Goal: Information Seeking & Learning: Learn about a topic

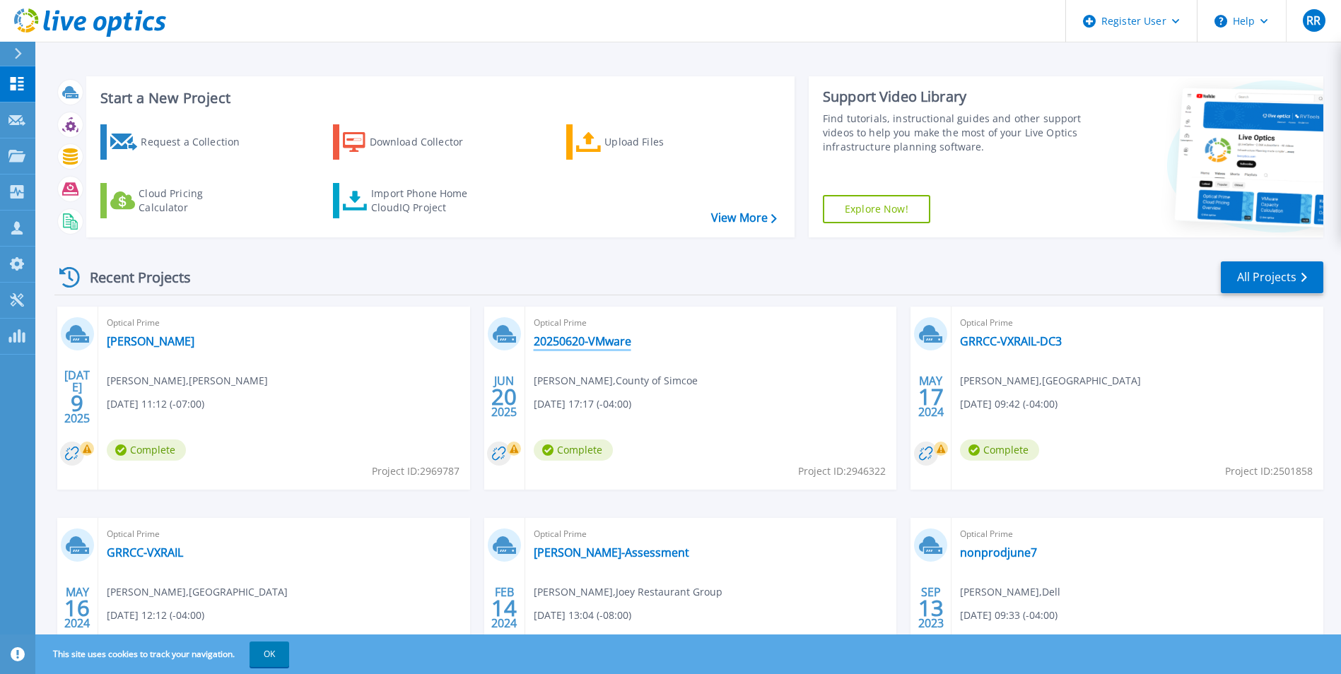
click at [609, 335] on link "20250620-VMware" at bounding box center [583, 341] width 98 height 14
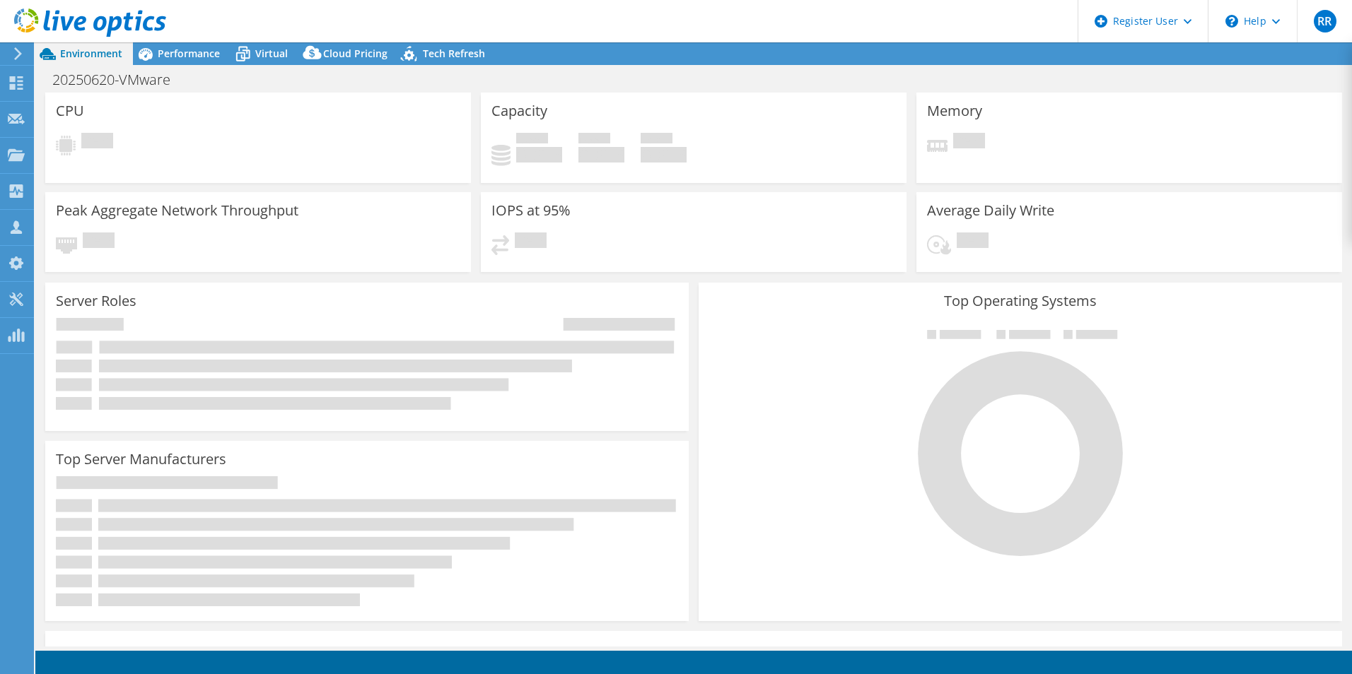
select select "USD"
select select "Canada"
select select "CAD"
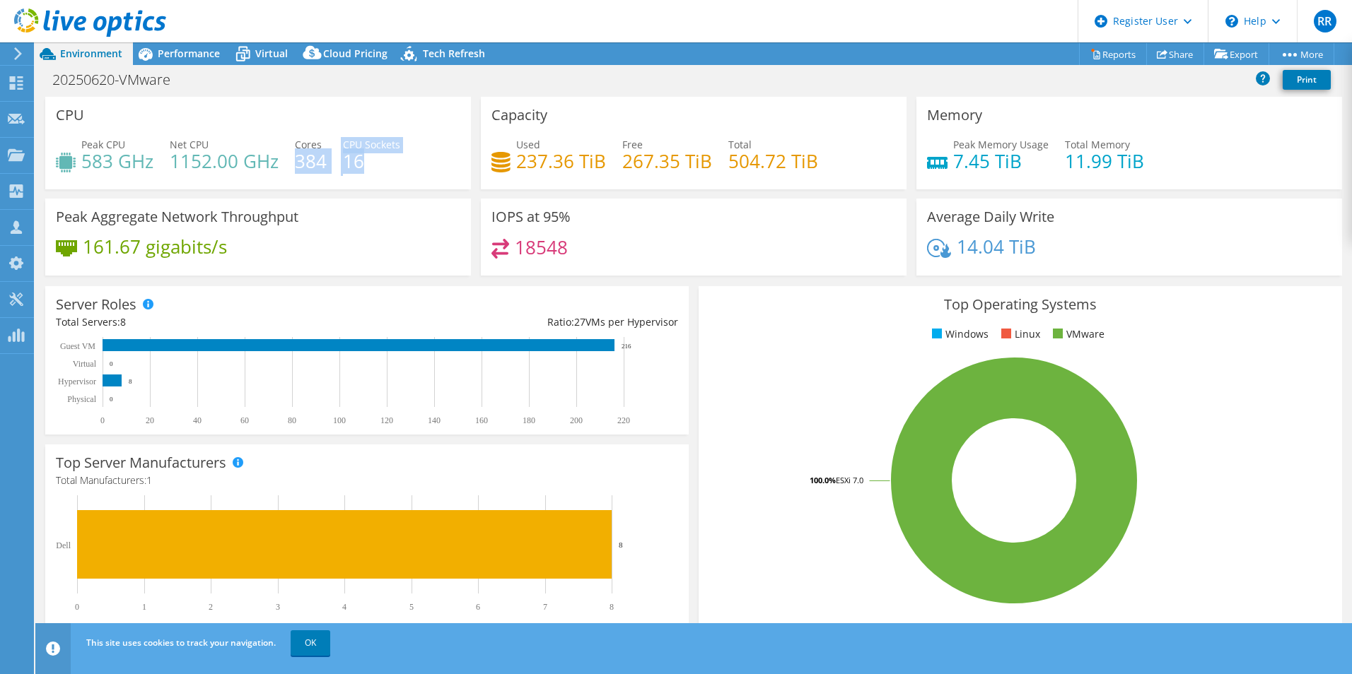
drag, startPoint x: 296, startPoint y: 162, endPoint x: 370, endPoint y: 166, distance: 73.6
click at [370, 166] on div "Peak CPU 583 GHz Net CPU 1152.00 GHz Cores 384 CPU Sockets 16" at bounding box center [258, 160] width 404 height 46
click at [370, 166] on h4 "16" at bounding box center [371, 161] width 57 height 16
drag, startPoint x: 298, startPoint y: 163, endPoint x: 330, endPoint y: 164, distance: 31.8
click at [330, 164] on div "Peak CPU 583 GHz Net CPU 1152.00 GHz Cores 384 CPU Sockets 16" at bounding box center [258, 160] width 404 height 46
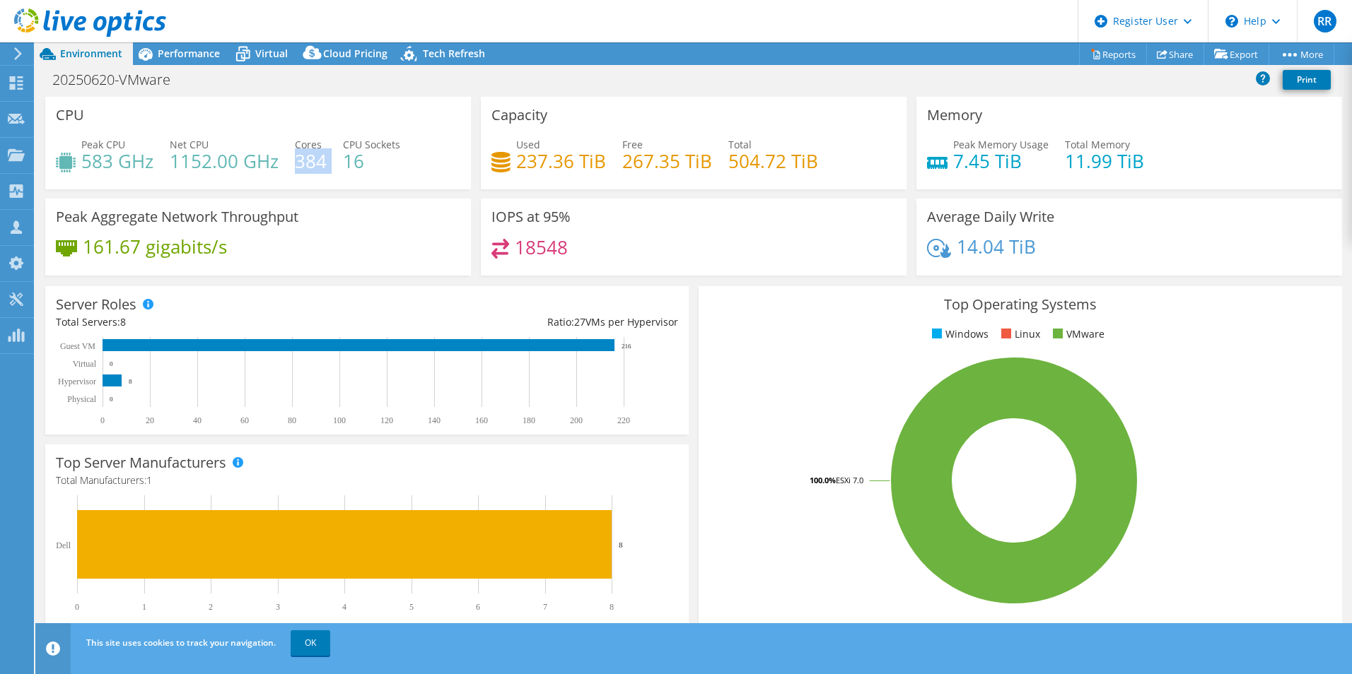
drag, startPoint x: 330, startPoint y: 164, endPoint x: 335, endPoint y: 170, distance: 7.5
click at [330, 170] on div "Peak CPU 583 GHz Net CPU 1152.00 GHz Cores 384 CPU Sockets 16" at bounding box center [258, 160] width 404 height 46
drag, startPoint x: 363, startPoint y: 168, endPoint x: 344, endPoint y: 169, distance: 18.4
click at [344, 169] on h4 "16" at bounding box center [371, 161] width 57 height 16
drag, startPoint x: 344, startPoint y: 169, endPoint x: 357, endPoint y: 204, distance: 36.9
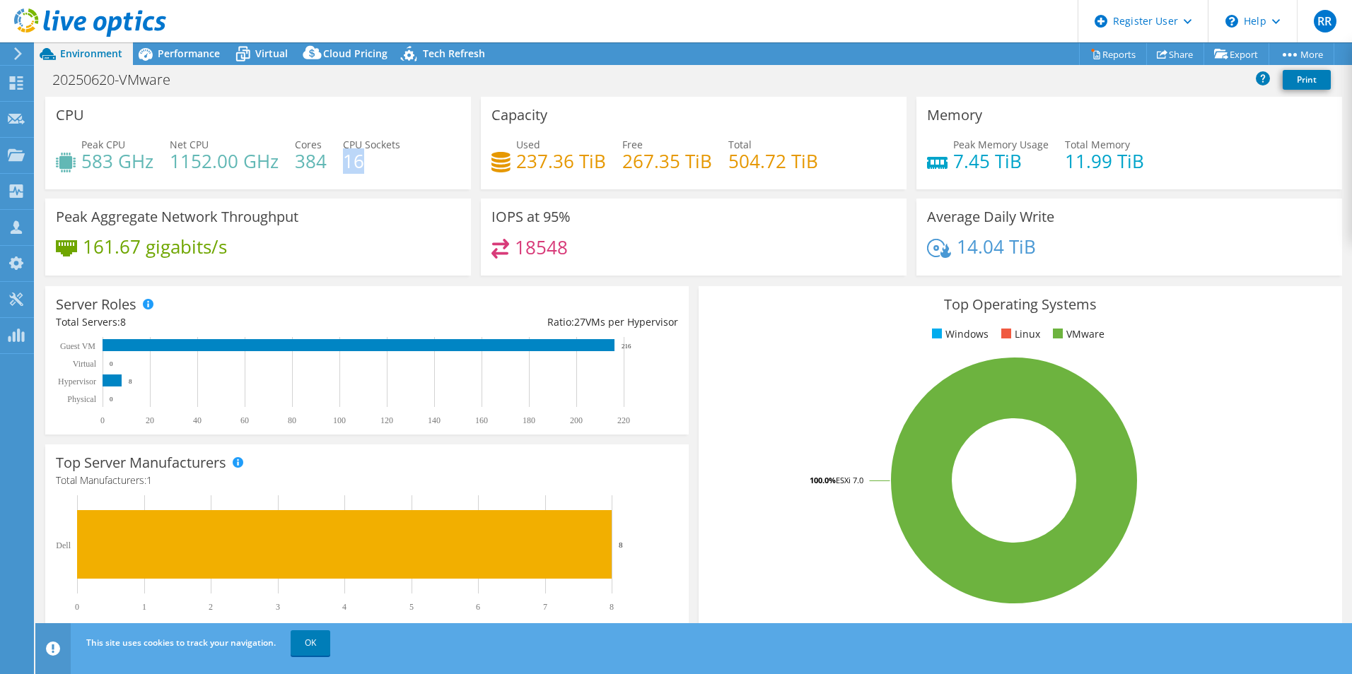
click at [357, 204] on div "Peak Aggregate Network Throughput 161.67 gigabits/s" at bounding box center [258, 237] width 426 height 77
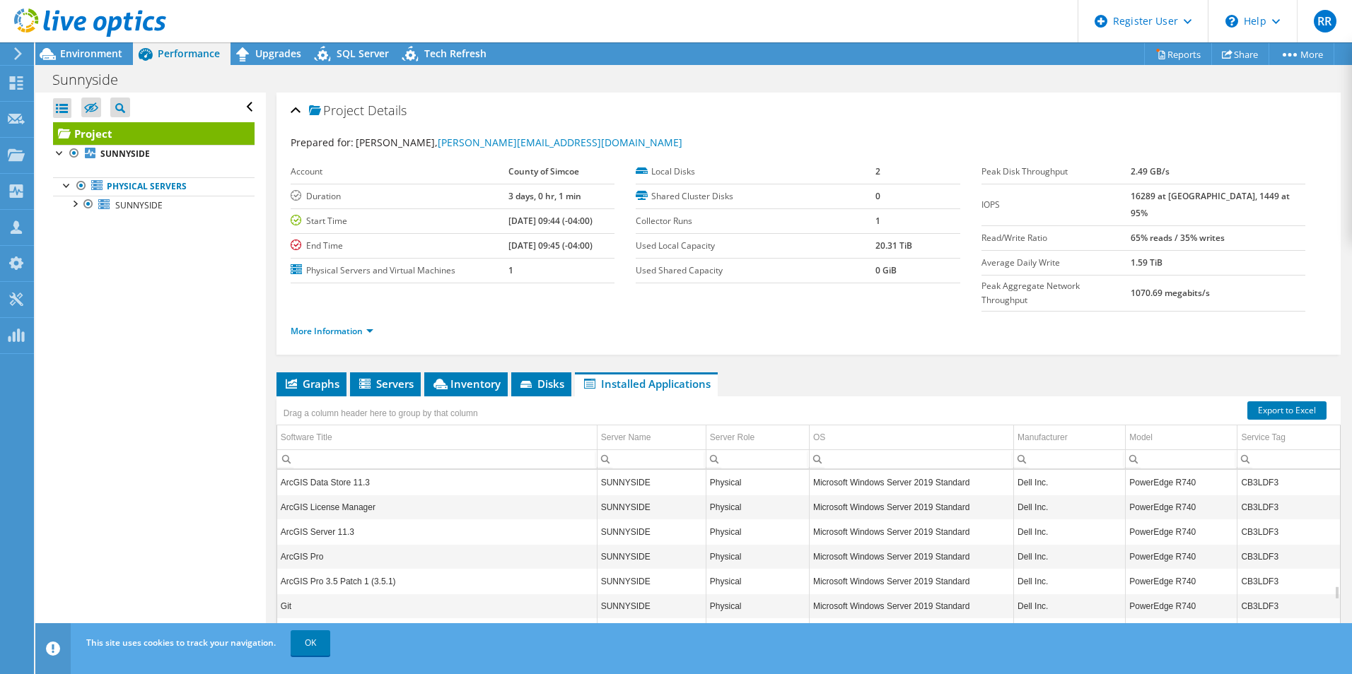
scroll to position [1866, 0]
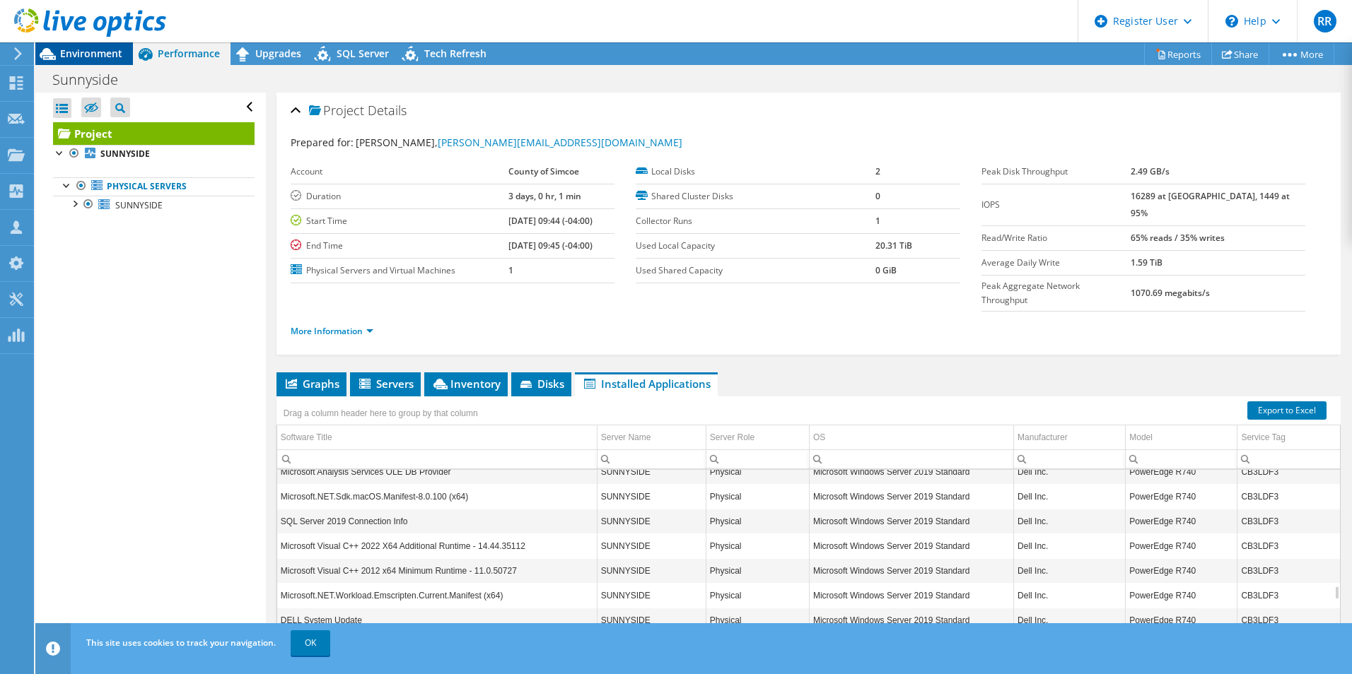
click at [103, 57] on span "Environment" at bounding box center [91, 53] width 62 height 13
